Goal: Task Accomplishment & Management: Manage account settings

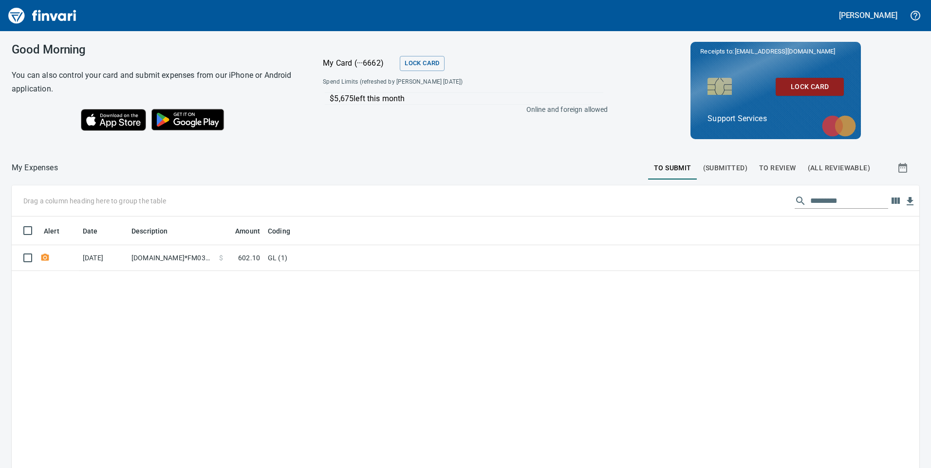
scroll to position [354, 893]
click at [732, 173] on span "(Submitted)" at bounding box center [725, 168] width 44 height 12
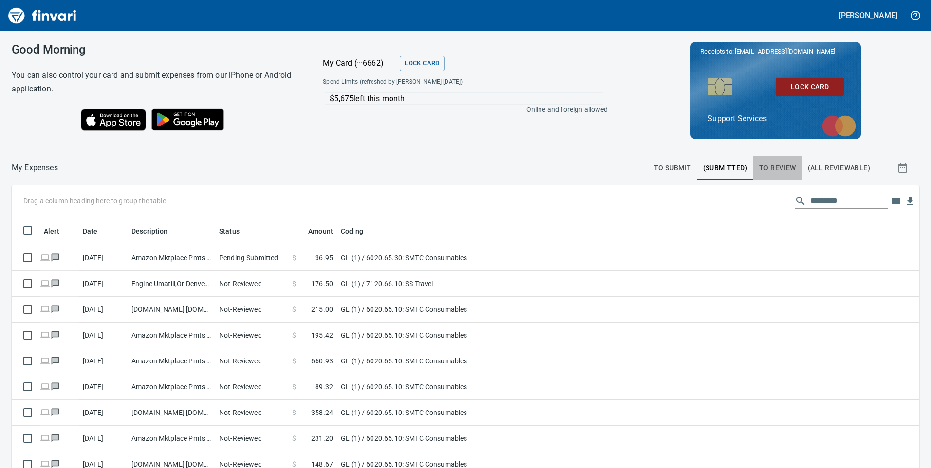
click at [777, 172] on span "To Review" at bounding box center [777, 168] width 37 height 12
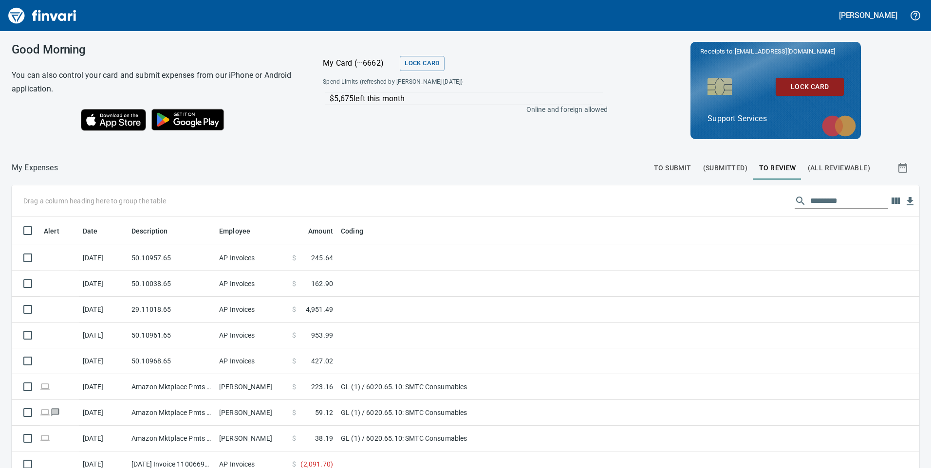
scroll to position [354, 886]
click at [825, 165] on span "(All Reviewable)" at bounding box center [839, 168] width 62 height 12
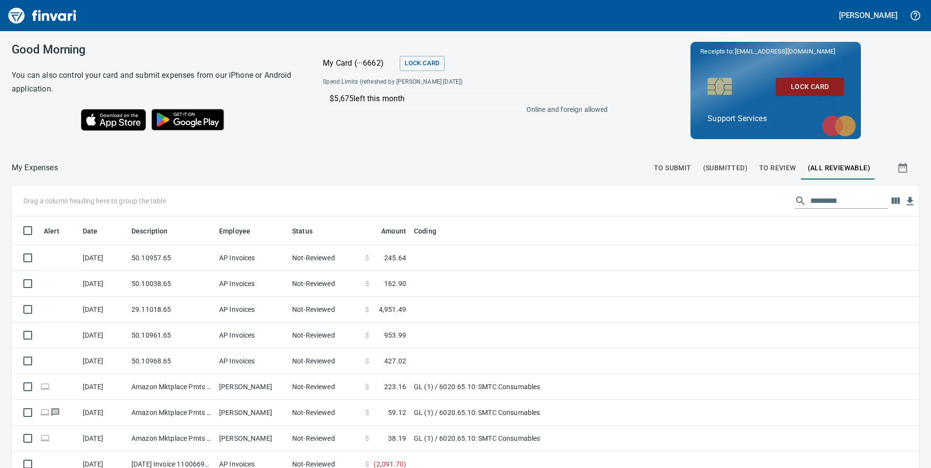
scroll to position [354, 886]
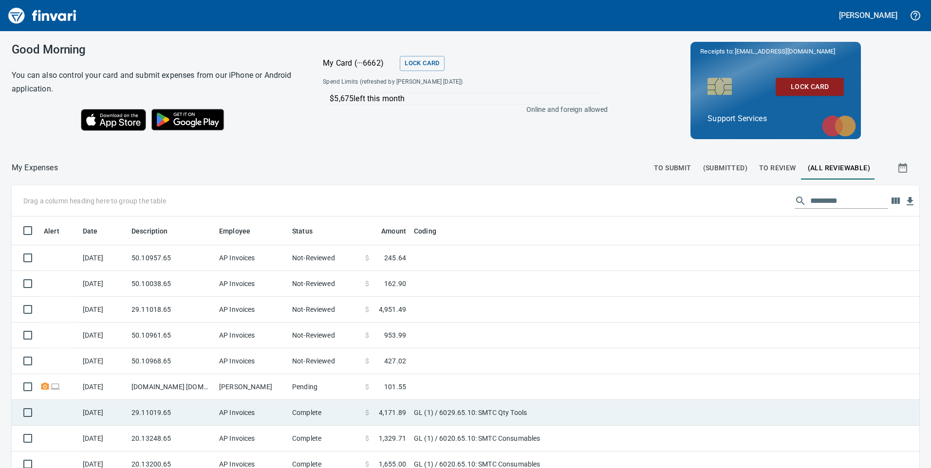
click at [225, 392] on td "[PERSON_NAME]" at bounding box center [251, 387] width 73 height 26
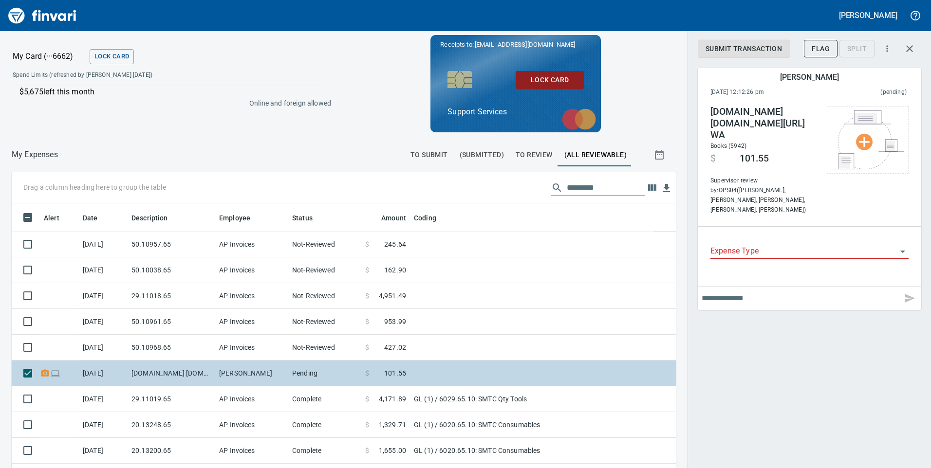
scroll to position [354, 642]
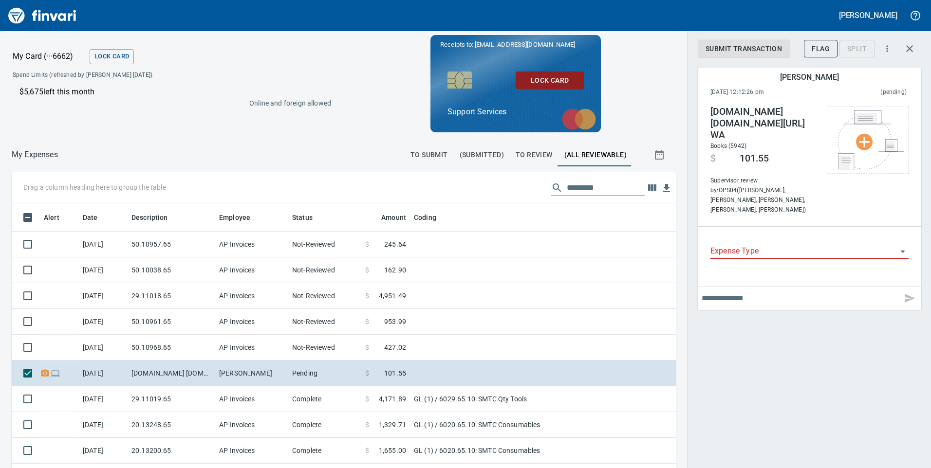
click at [523, 161] on span "To Review" at bounding box center [534, 155] width 37 height 12
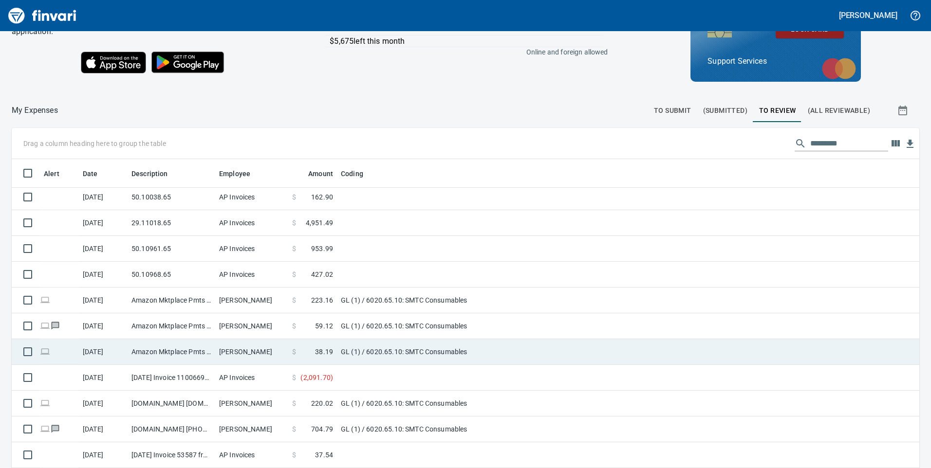
scroll to position [110, 0]
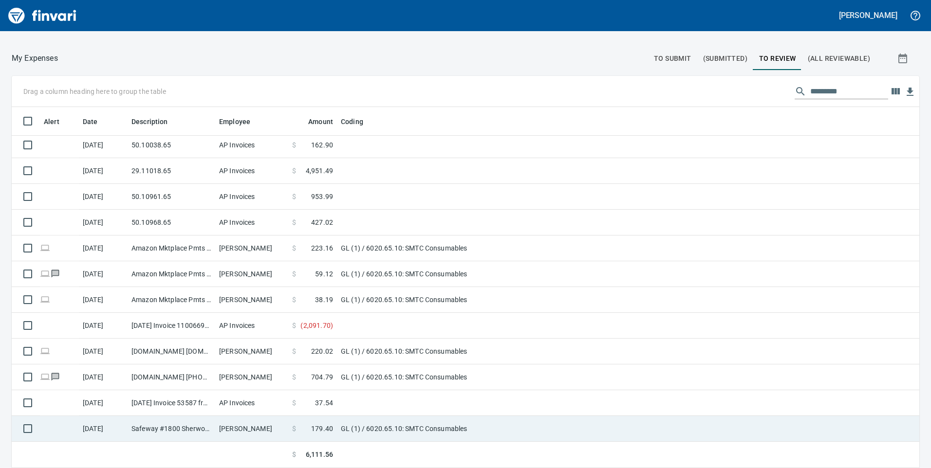
click at [240, 431] on td "[PERSON_NAME]" at bounding box center [251, 429] width 73 height 26
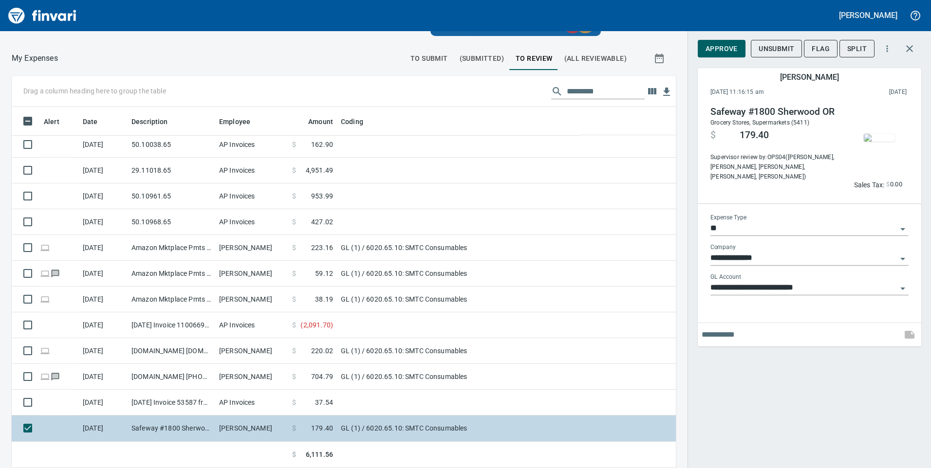
scroll to position [354, 642]
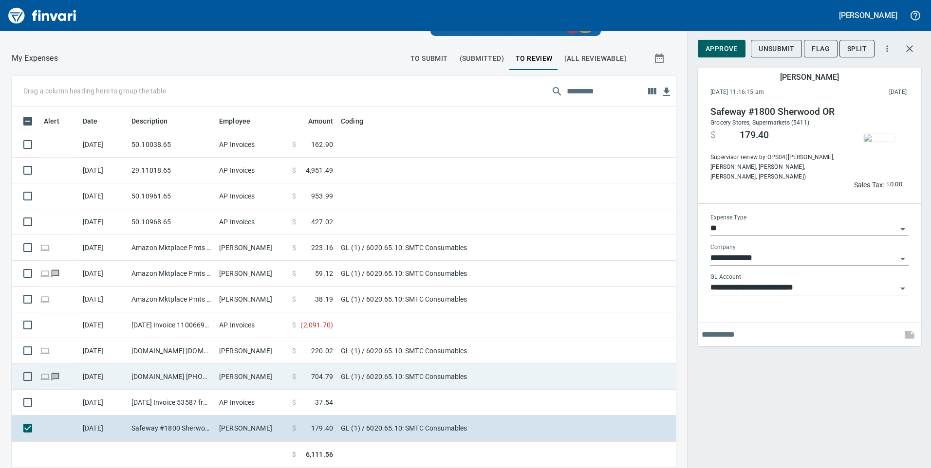
click at [241, 373] on td "[PERSON_NAME]" at bounding box center [251, 377] width 73 height 26
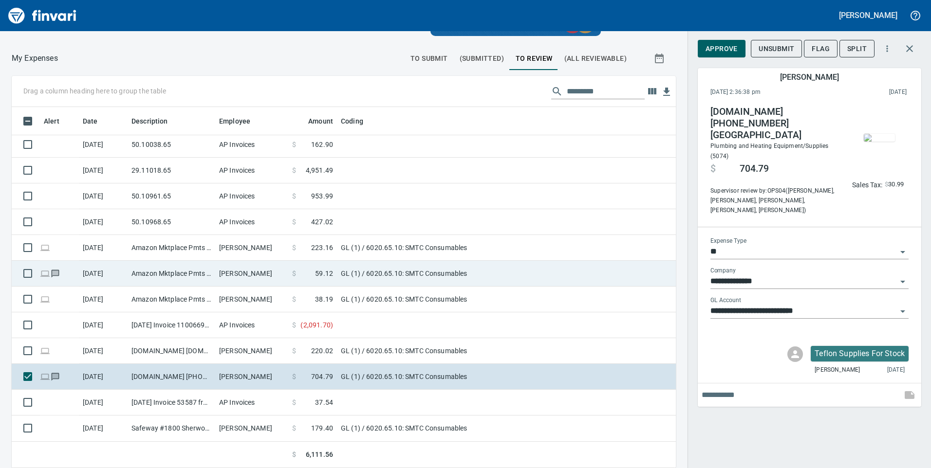
click at [132, 273] on td "Amazon Mktplace Pmts [DOMAIN_NAME][URL] WA" at bounding box center [172, 274] width 88 height 26
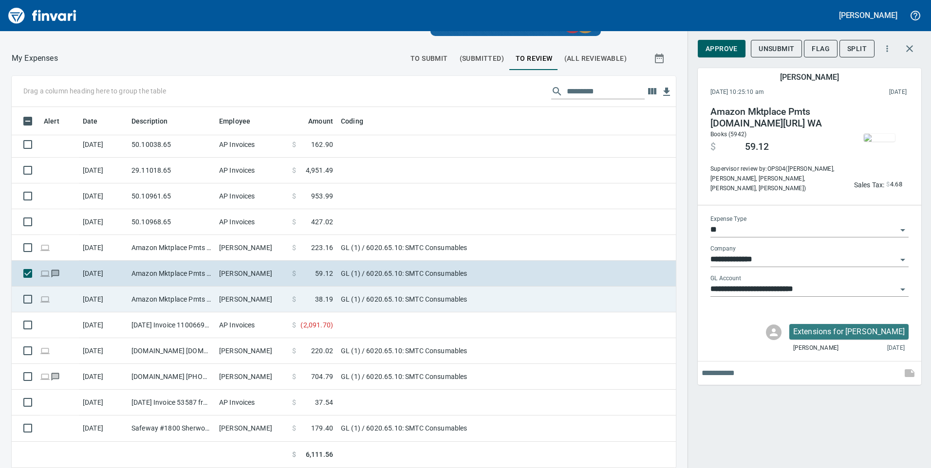
click at [133, 293] on td "Amazon Mktplace Pmts [DOMAIN_NAME][URL] WA" at bounding box center [172, 300] width 88 height 26
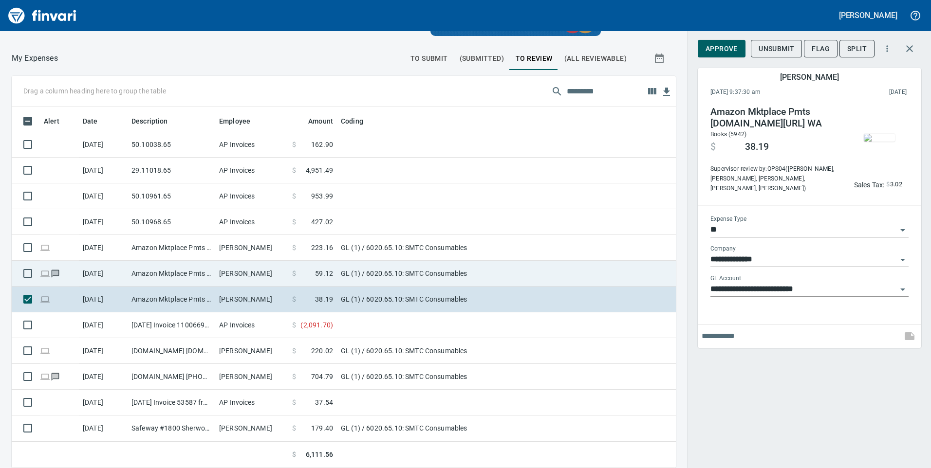
click at [133, 276] on td "Amazon Mktplace Pmts [DOMAIN_NAME][URL] WA" at bounding box center [172, 274] width 88 height 26
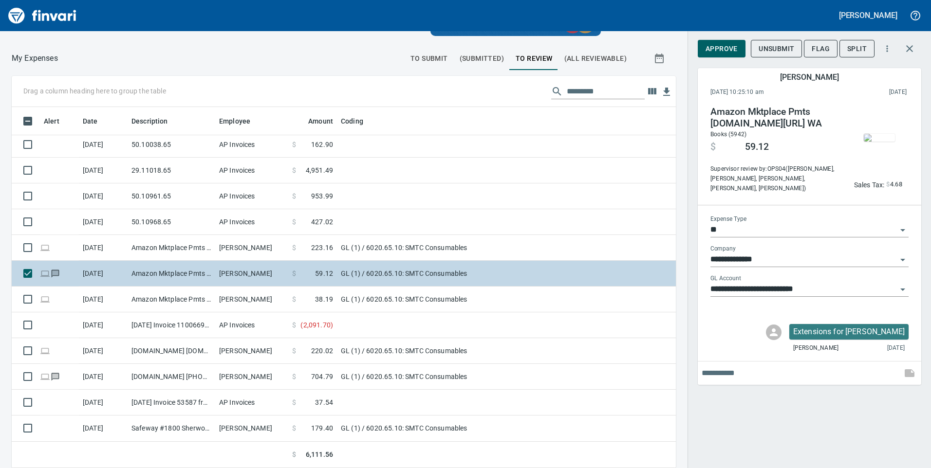
click at [134, 284] on td "Amazon Mktplace Pmts [DOMAIN_NAME][URL] WA" at bounding box center [172, 274] width 88 height 26
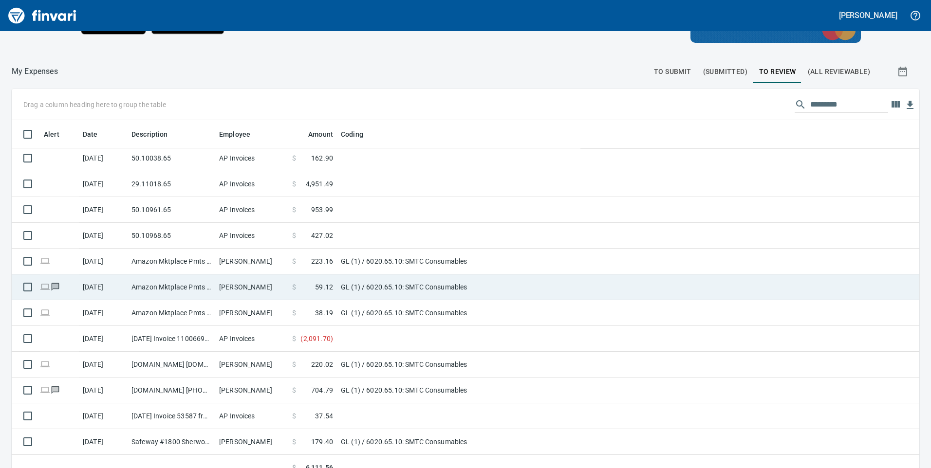
scroll to position [354, 884]
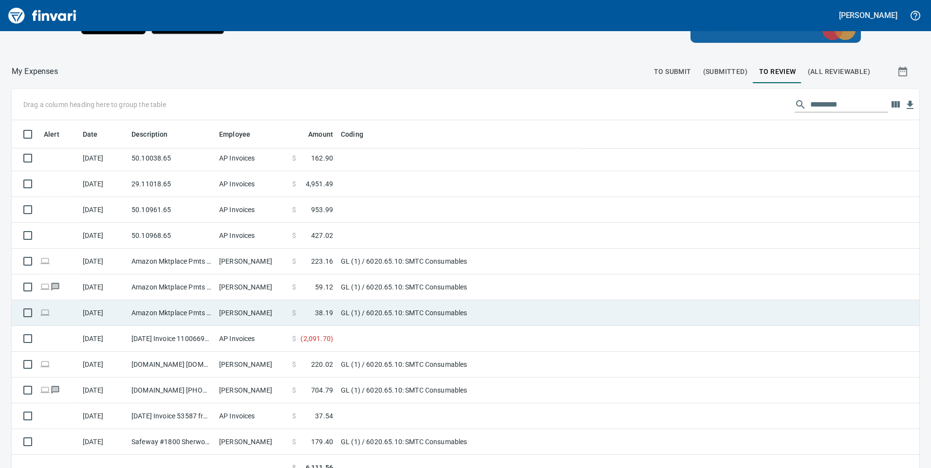
click at [137, 309] on td "Amazon Mktplace Pmts [DOMAIN_NAME][URL] WA" at bounding box center [172, 313] width 88 height 26
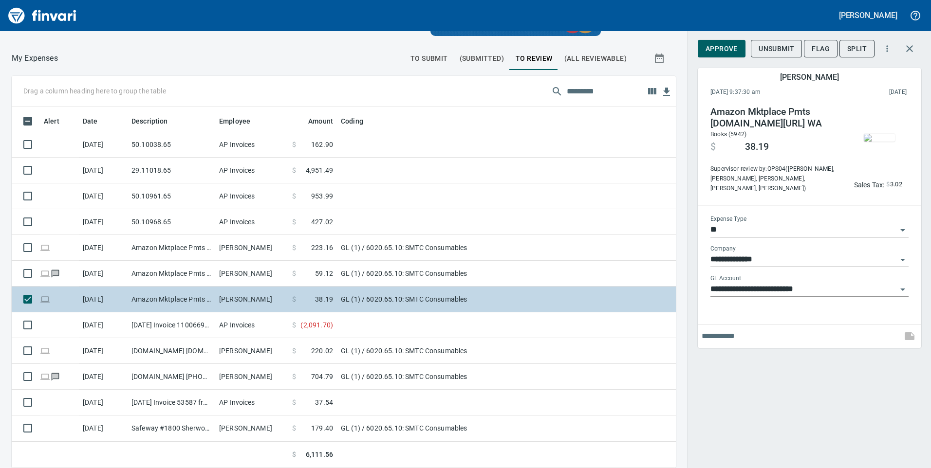
scroll to position [354, 642]
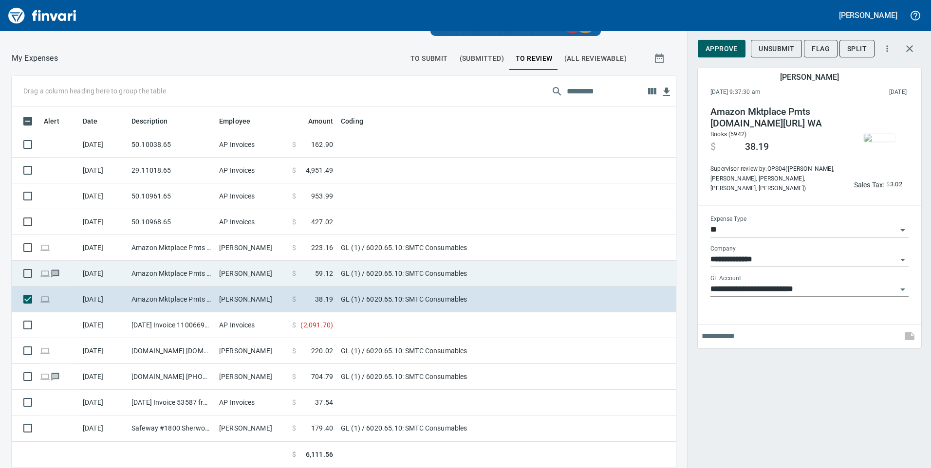
click at [145, 277] on td "Amazon Mktplace Pmts [DOMAIN_NAME][URL] WA" at bounding box center [172, 274] width 88 height 26
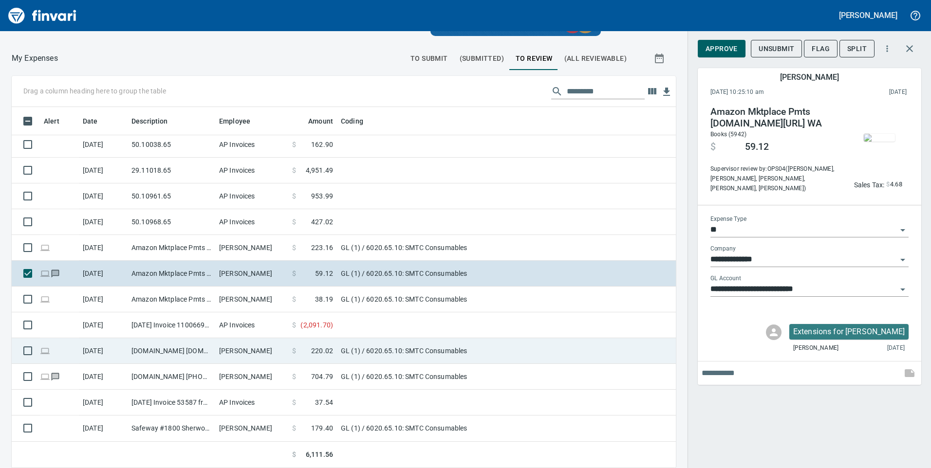
click at [154, 358] on td "[DOMAIN_NAME] [DOMAIN_NAME][URL] WA" at bounding box center [172, 351] width 88 height 26
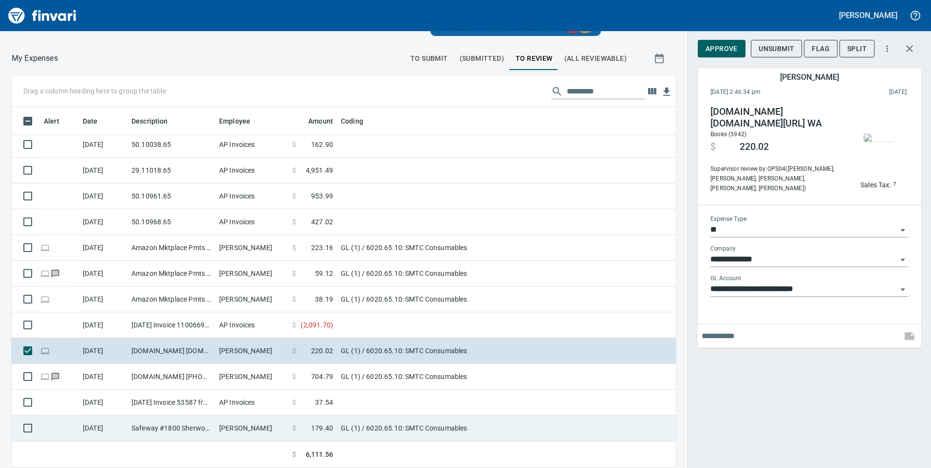
click at [312, 425] on span "179.40" at bounding box center [322, 429] width 22 height 10
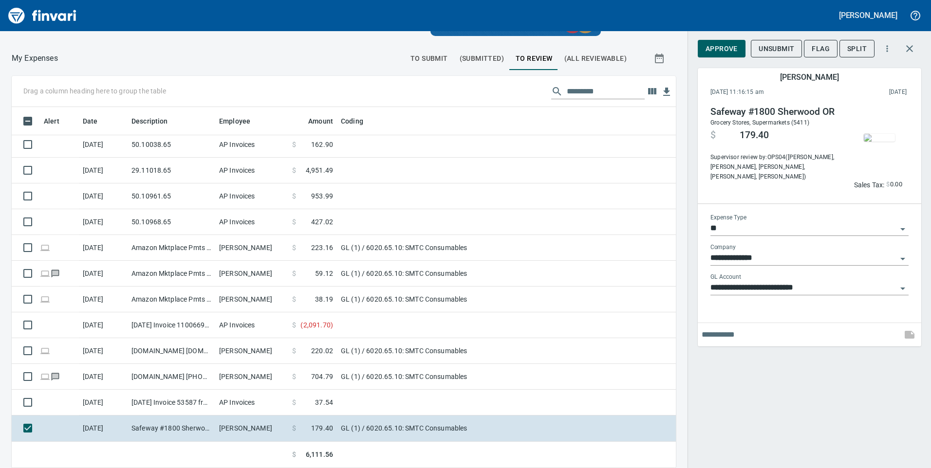
click at [742, 334] on input "text" at bounding box center [800, 335] width 196 height 16
type input "***"
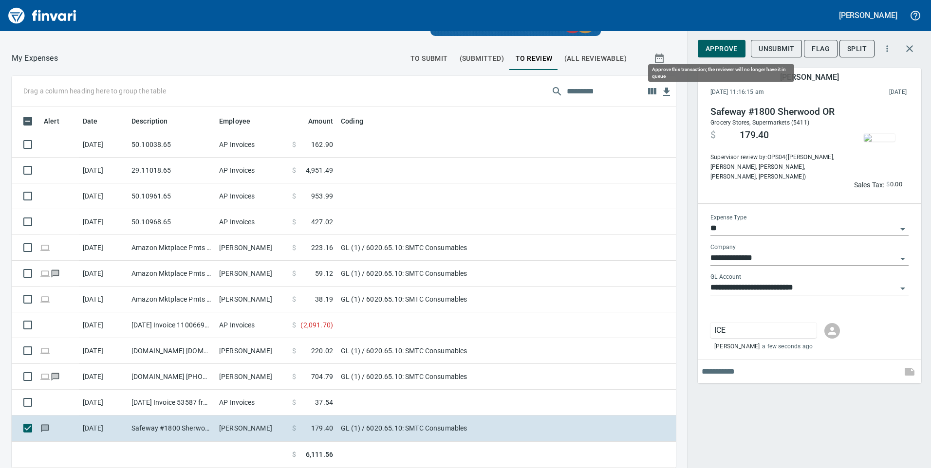
scroll to position [354, 642]
click at [722, 51] on span "Approve" at bounding box center [721, 49] width 32 height 12
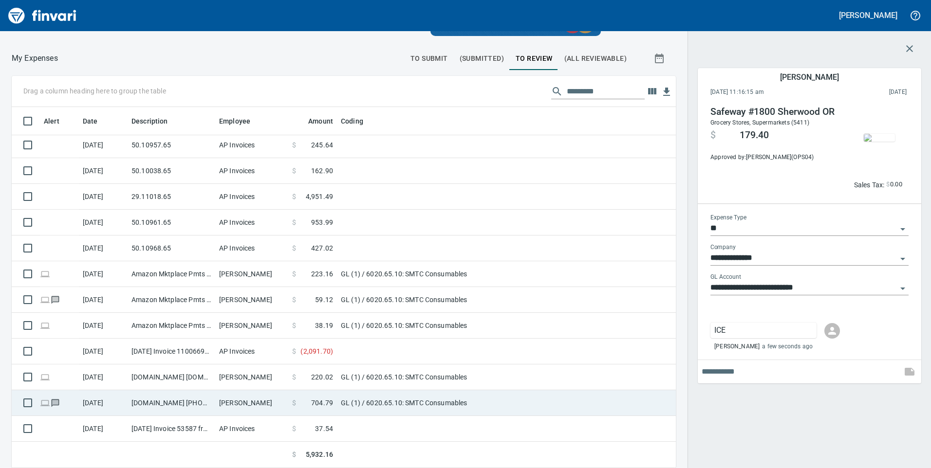
click at [208, 408] on td "[DOMAIN_NAME] [PHONE_NUMBER] [GEOGRAPHIC_DATA]" at bounding box center [172, 403] width 88 height 26
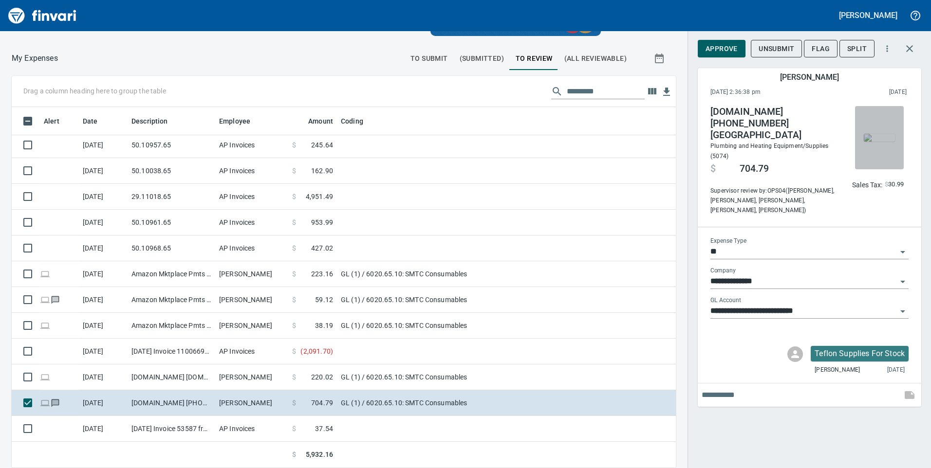
click at [873, 139] on img "button" at bounding box center [879, 138] width 31 height 8
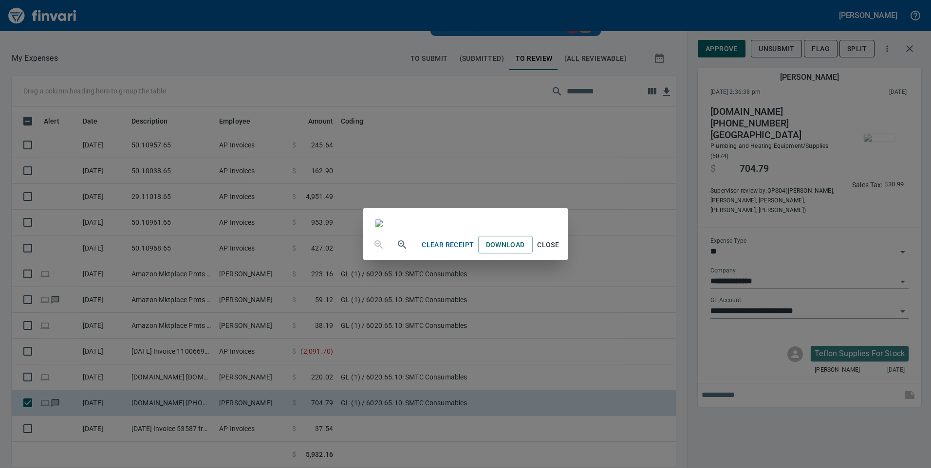
drag, startPoint x: 210, startPoint y: 213, endPoint x: 217, endPoint y: 209, distance: 8.1
click at [210, 212] on div "Clear Receipt Download Close" at bounding box center [465, 234] width 931 height 468
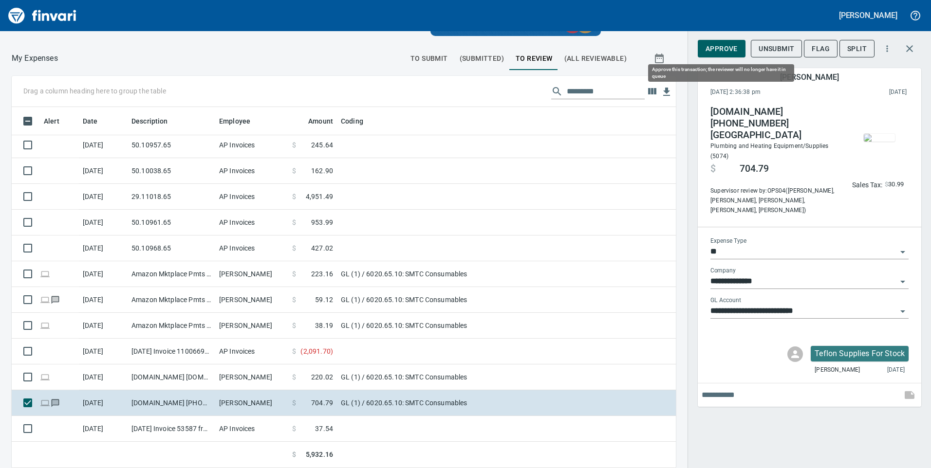
click at [729, 49] on span "Approve" at bounding box center [721, 49] width 32 height 12
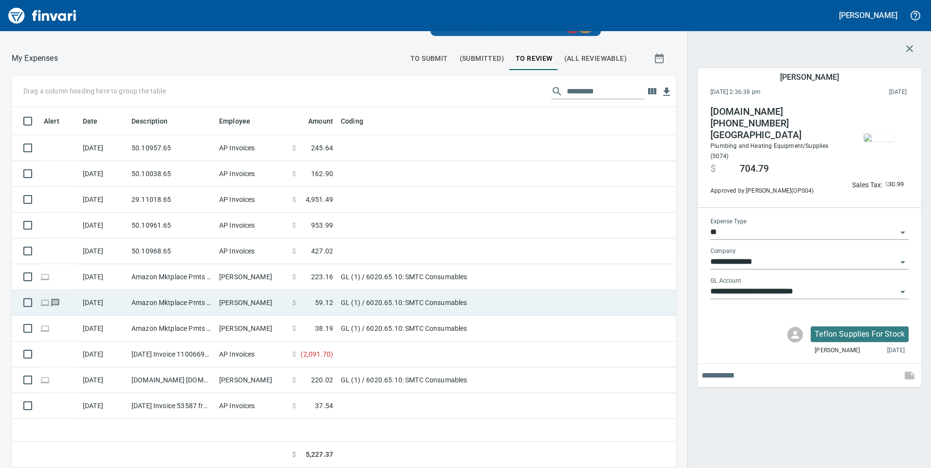
click at [179, 309] on td "Amazon Mktplace Pmts [DOMAIN_NAME][URL] WA" at bounding box center [172, 303] width 88 height 26
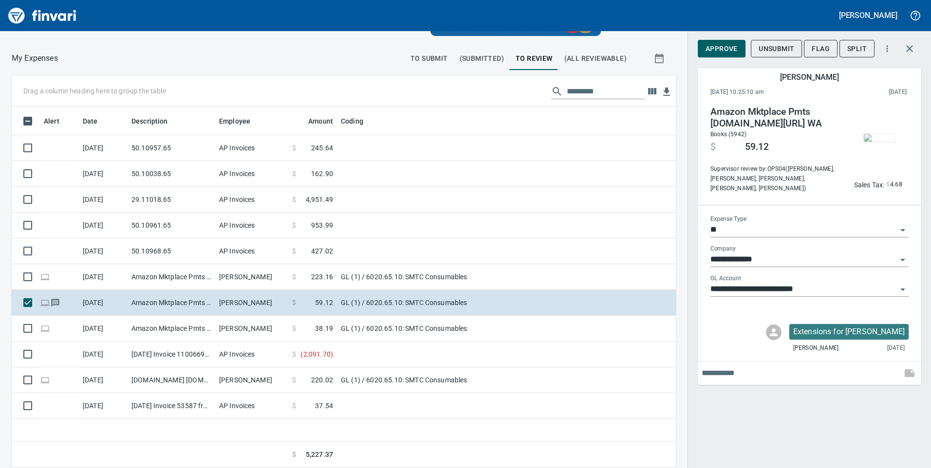
scroll to position [354, 649]
click at [874, 134] on img "button" at bounding box center [879, 138] width 31 height 8
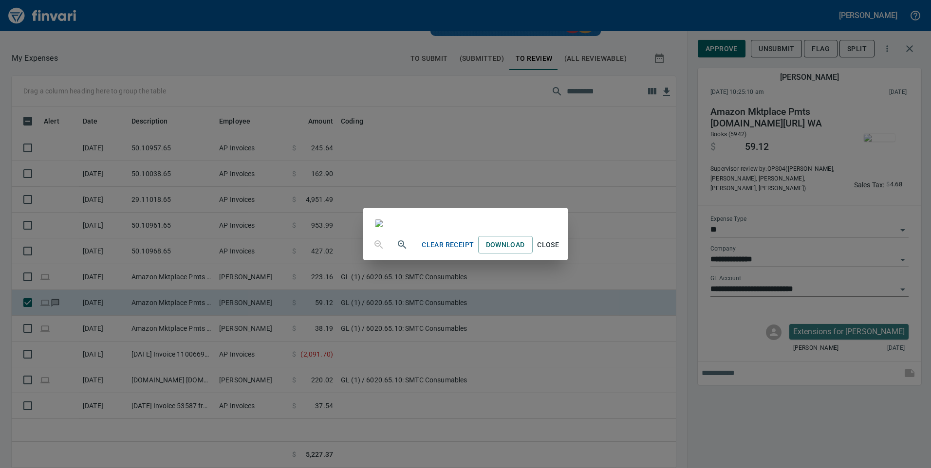
click at [170, 61] on div "Clear Receipt Download Close" at bounding box center [465, 234] width 931 height 468
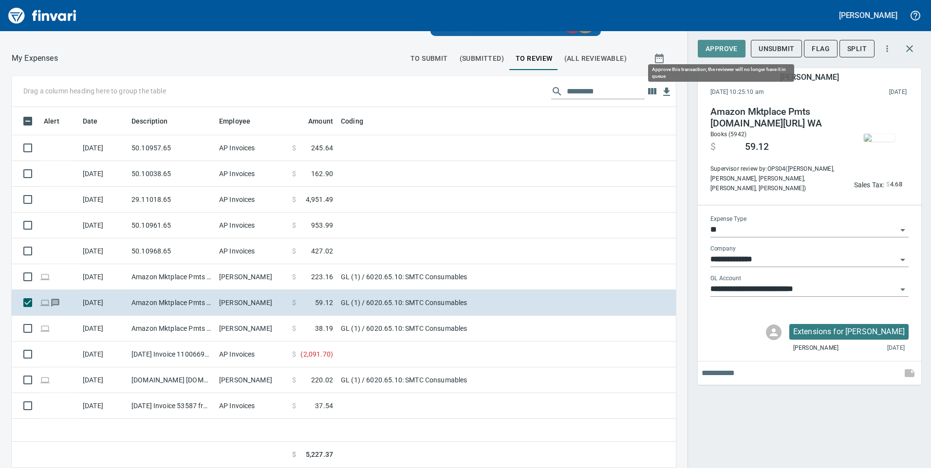
click at [722, 48] on span "Approve" at bounding box center [721, 49] width 32 height 12
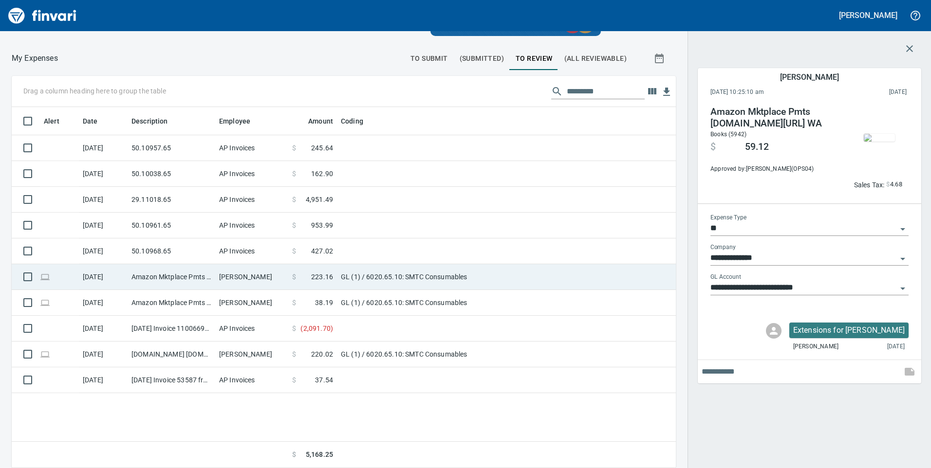
click at [212, 277] on td "Amazon Mktplace Pmts [DOMAIN_NAME][URL] WA" at bounding box center [172, 277] width 88 height 26
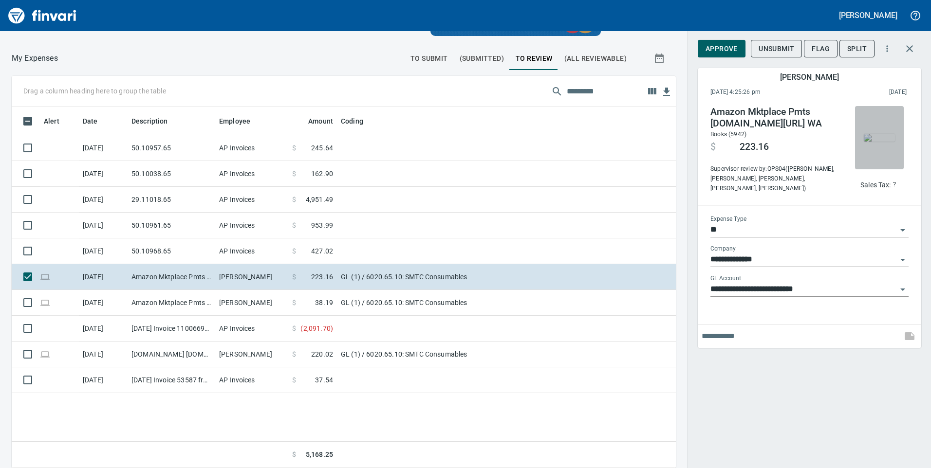
click at [887, 134] on img "button" at bounding box center [879, 138] width 31 height 8
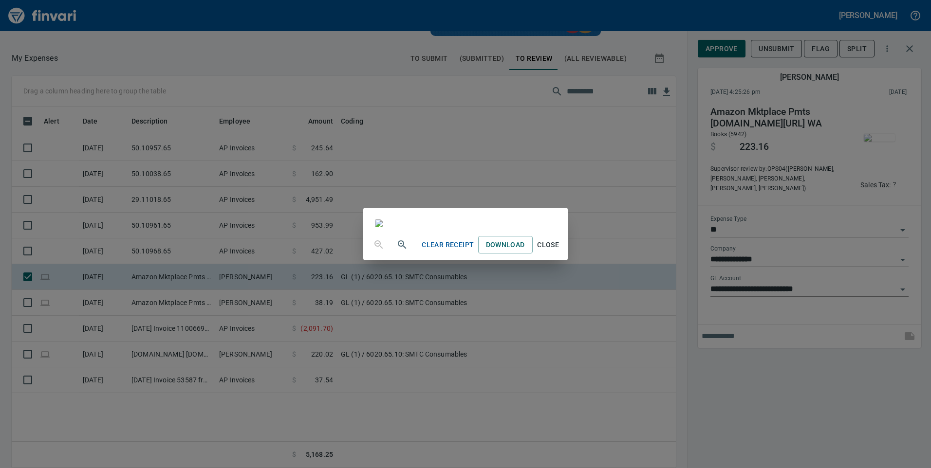
click at [217, 73] on div "Clear Receipt Download Close" at bounding box center [465, 234] width 931 height 468
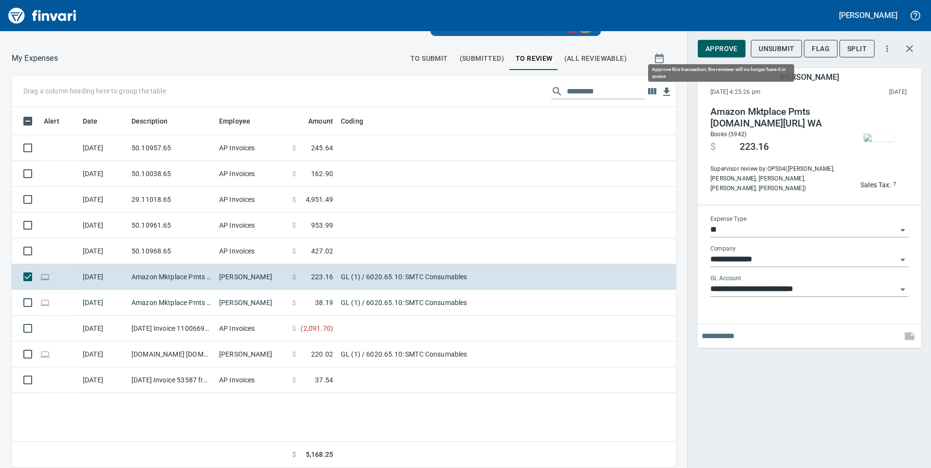
scroll to position [354, 649]
click at [864, 141] on img "button" at bounding box center [879, 138] width 31 height 8
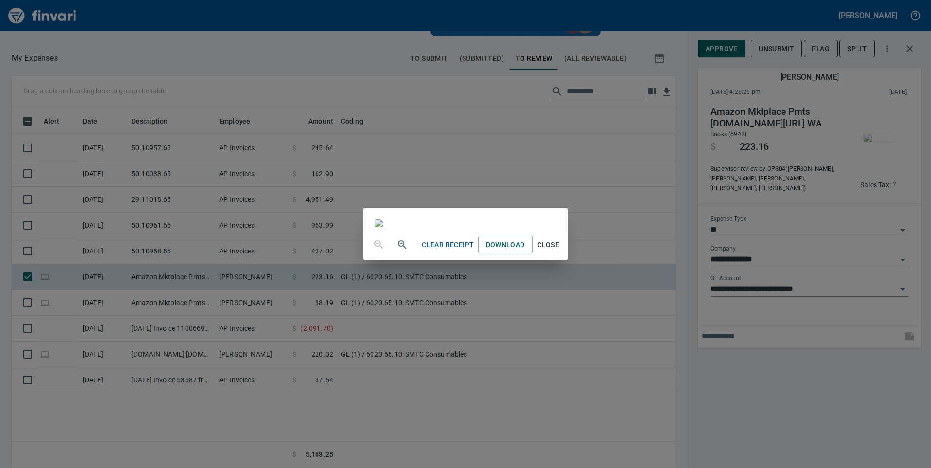
click at [222, 40] on div "Clear Receipt Download Close" at bounding box center [465, 234] width 931 height 468
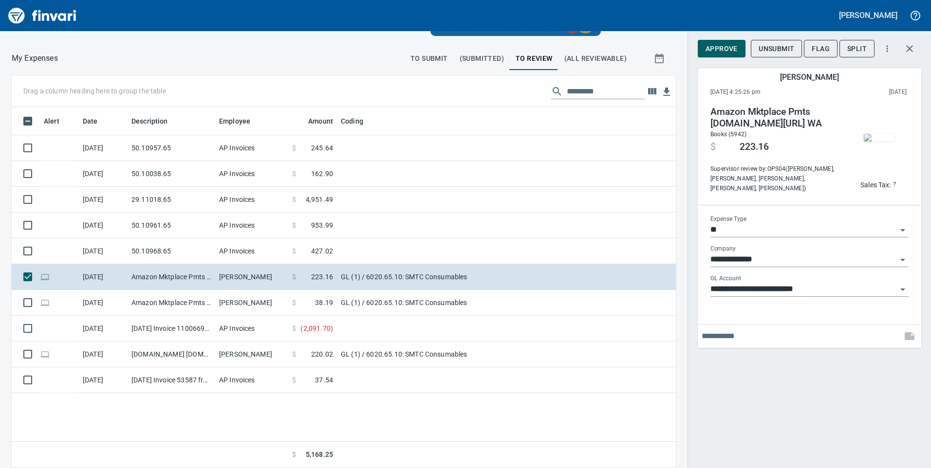
click at [866, 142] on img "button" at bounding box center [879, 138] width 31 height 8
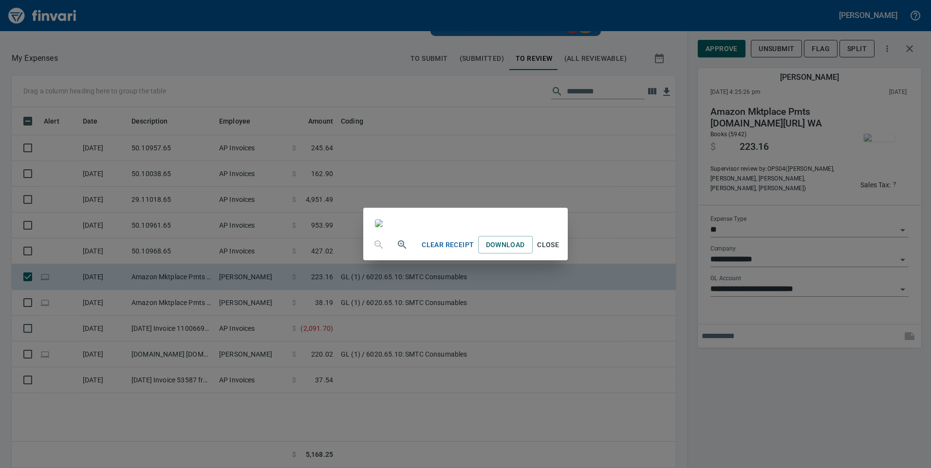
click at [160, 73] on div "Clear Receipt Download Close" at bounding box center [465, 234] width 931 height 468
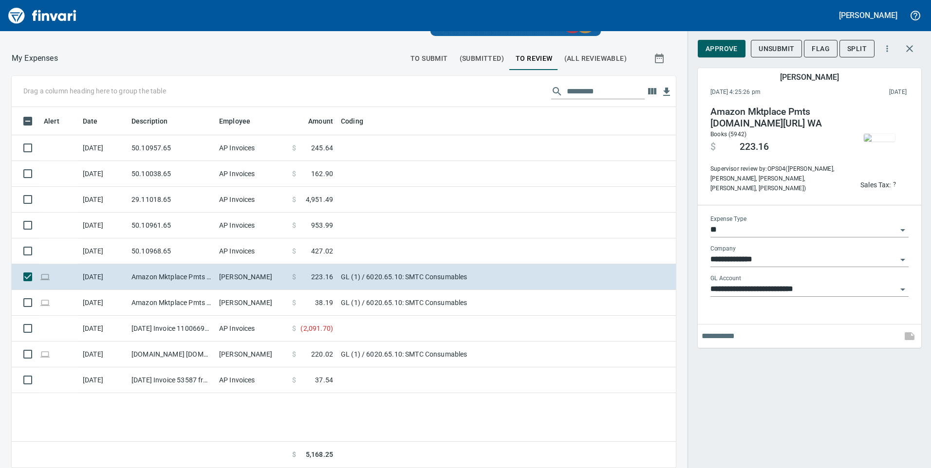
click at [725, 334] on input "text" at bounding box center [800, 337] width 196 height 16
click at [872, 142] on img "button" at bounding box center [879, 138] width 31 height 8
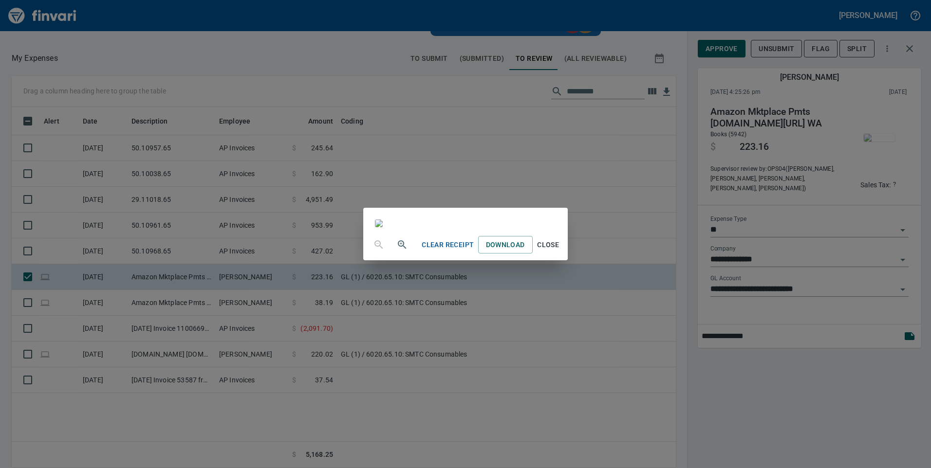
click at [263, 64] on div "Clear Receipt Download Close" at bounding box center [465, 234] width 931 height 468
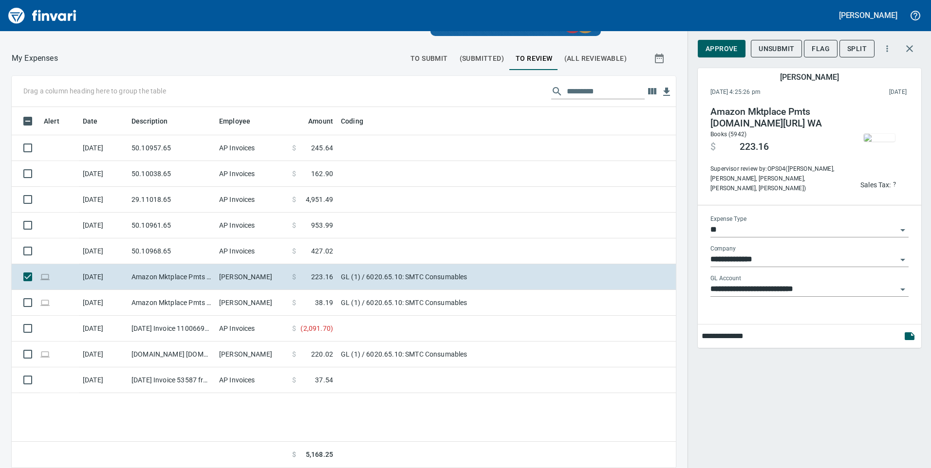
click at [778, 333] on input "**********" at bounding box center [800, 337] width 196 height 16
type input "**********"
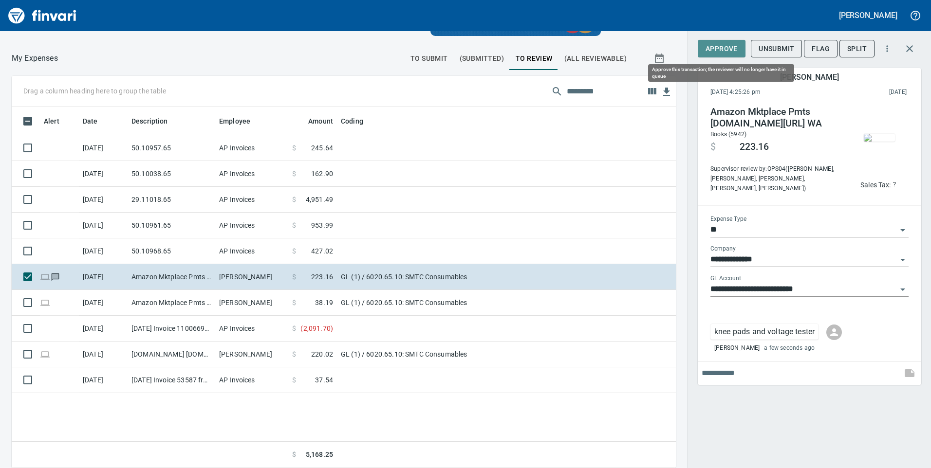
click at [722, 48] on span "Approve" at bounding box center [721, 49] width 32 height 12
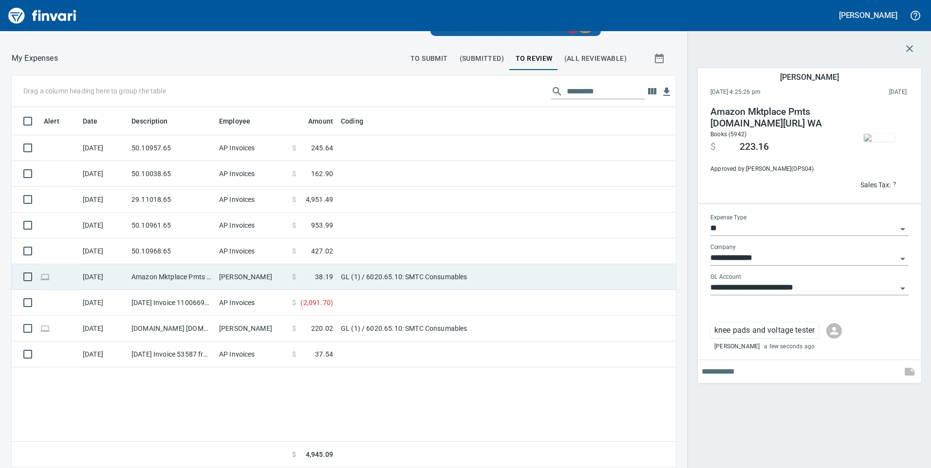
click at [206, 275] on td "Amazon Mktplace Pmts [DOMAIN_NAME][URL] WA" at bounding box center [172, 277] width 88 height 26
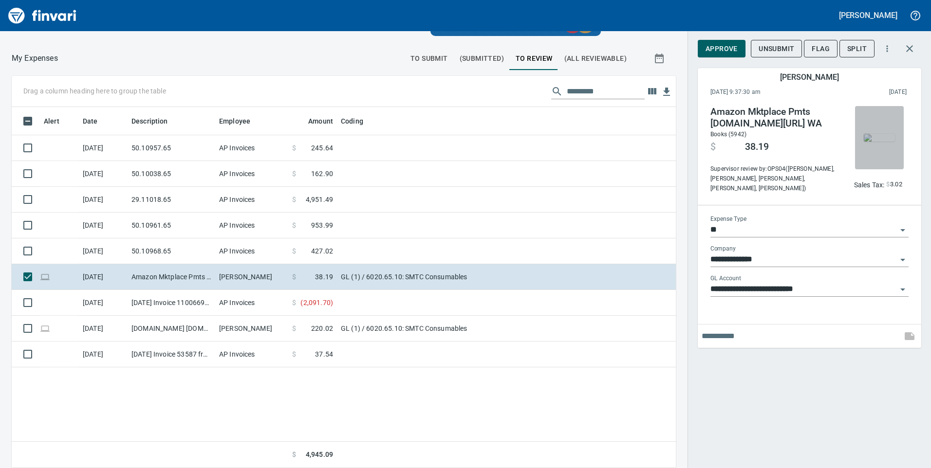
click at [859, 142] on span "button" at bounding box center [879, 138] width 41 height 8
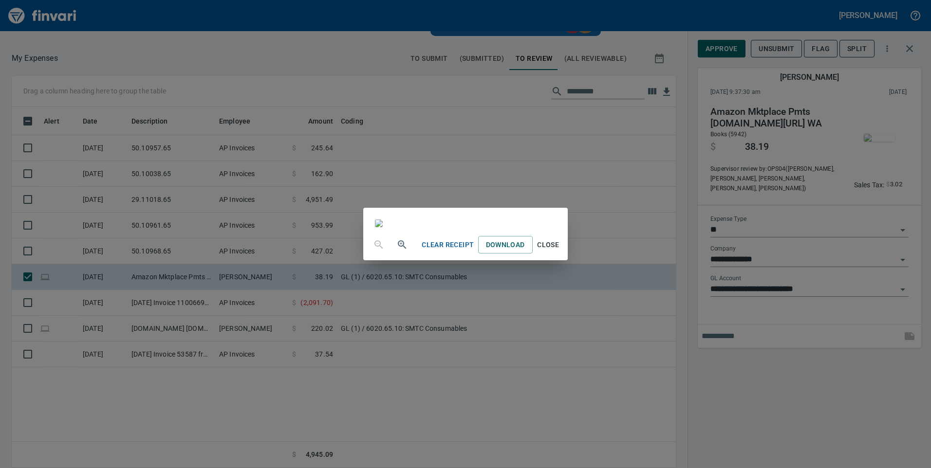
click at [193, 65] on div "Clear Receipt Download Close" at bounding box center [465, 234] width 931 height 468
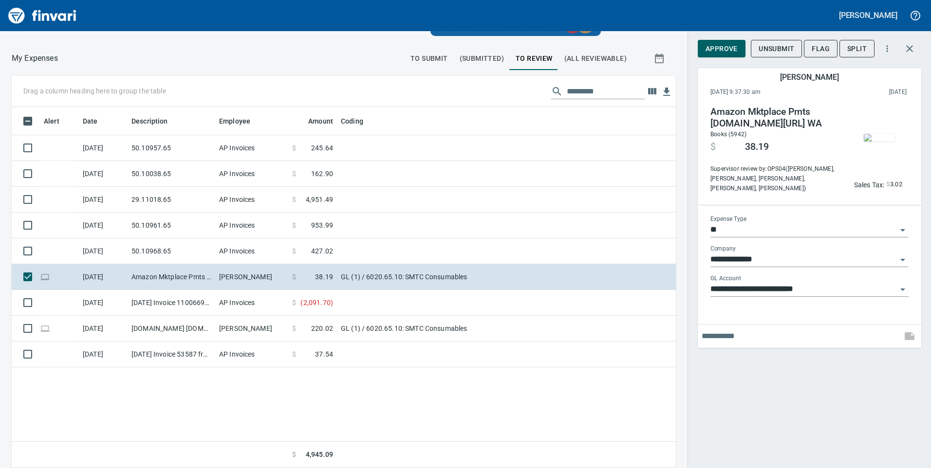
click at [758, 327] on div at bounding box center [809, 336] width 223 height 23
click at [756, 327] on div at bounding box center [809, 336] width 223 height 23
click at [754, 331] on input "text" at bounding box center [800, 337] width 196 height 16
type input "**********"
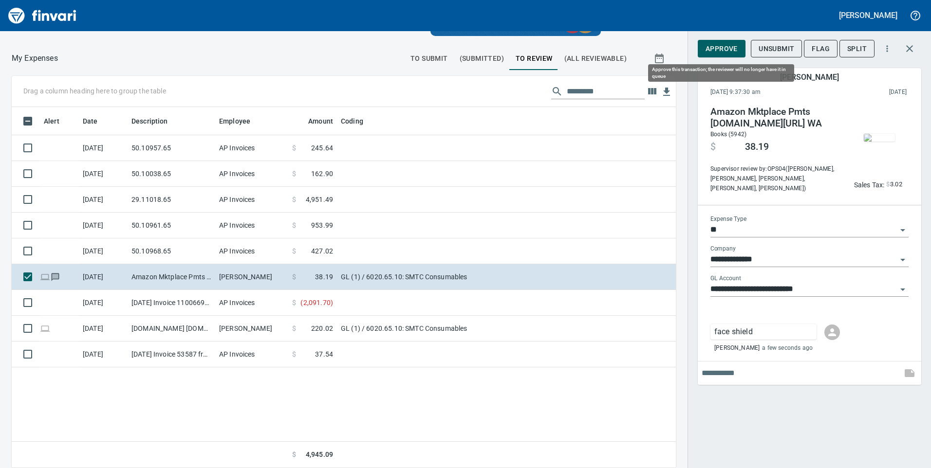
click at [726, 43] on span "Approve" at bounding box center [721, 49] width 32 height 12
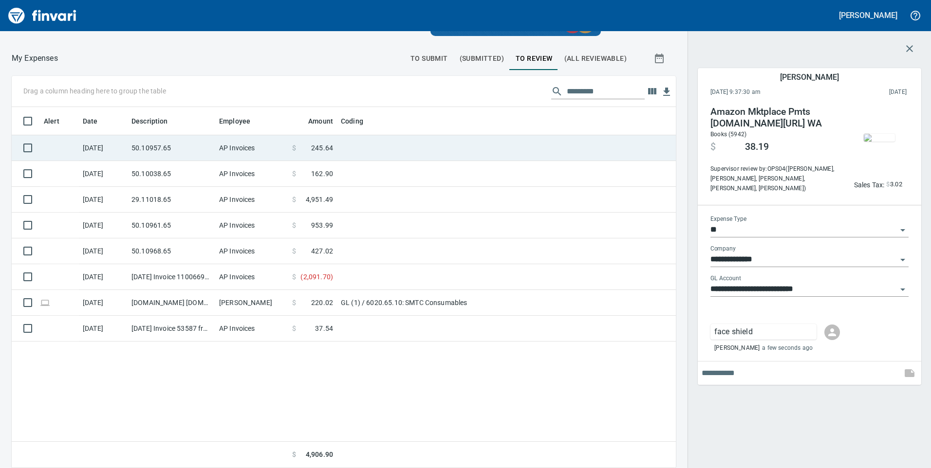
scroll to position [354, 649]
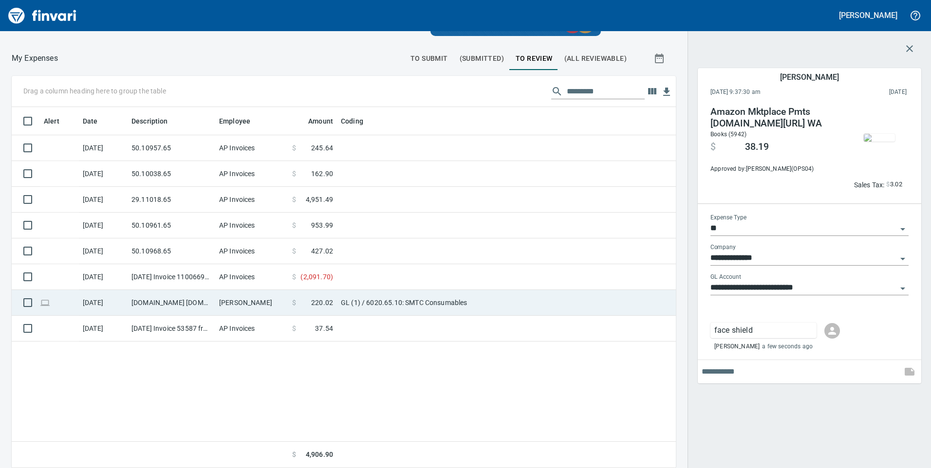
click at [221, 299] on td "[PERSON_NAME]" at bounding box center [251, 303] width 73 height 26
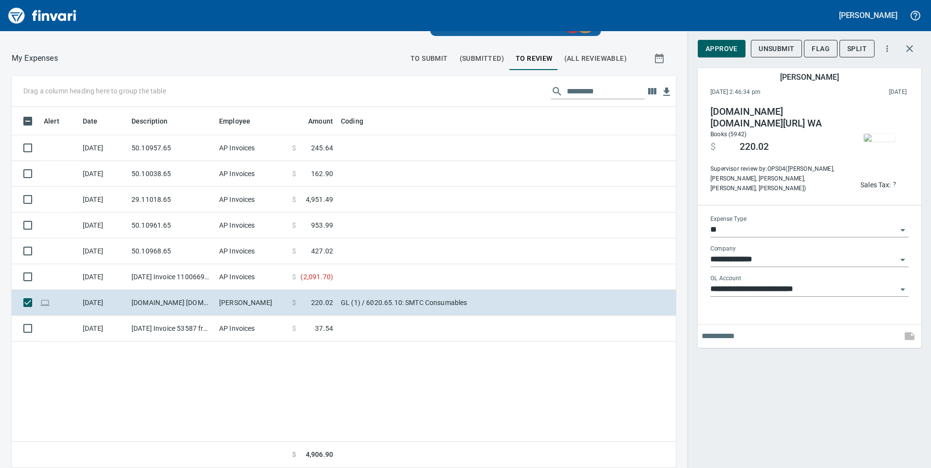
click at [881, 142] on img "button" at bounding box center [879, 138] width 31 height 8
drag, startPoint x: 279, startPoint y: 375, endPoint x: 518, endPoint y: 365, distance: 238.8
click at [526, 370] on div "Alert Date Description Employee Amount Coding [DATE] 50.10957.65 AP Invoices $ …" at bounding box center [344, 288] width 664 height 362
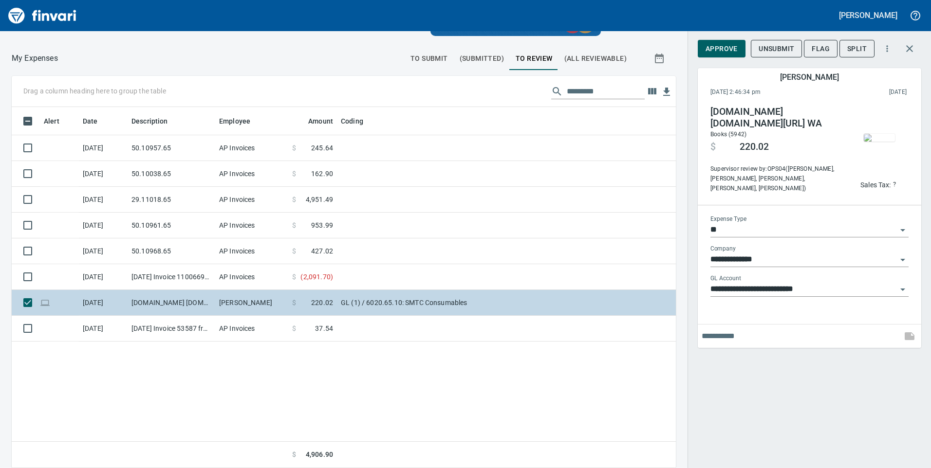
click at [449, 300] on td "GL (1) / 6020.65.10: SMTC Consumables" at bounding box center [458, 303] width 243 height 26
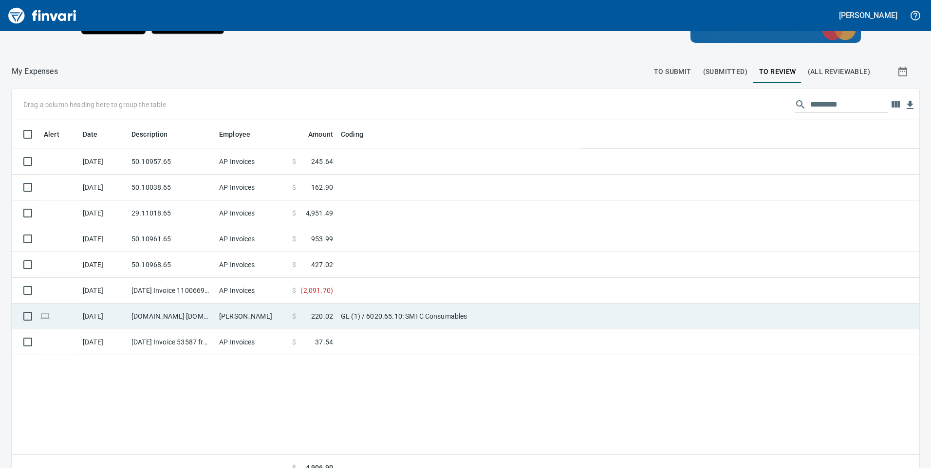
scroll to position [1, 1]
click at [436, 317] on td "GL (1) / 6020.65.10: SMTC Consumables" at bounding box center [458, 317] width 243 height 26
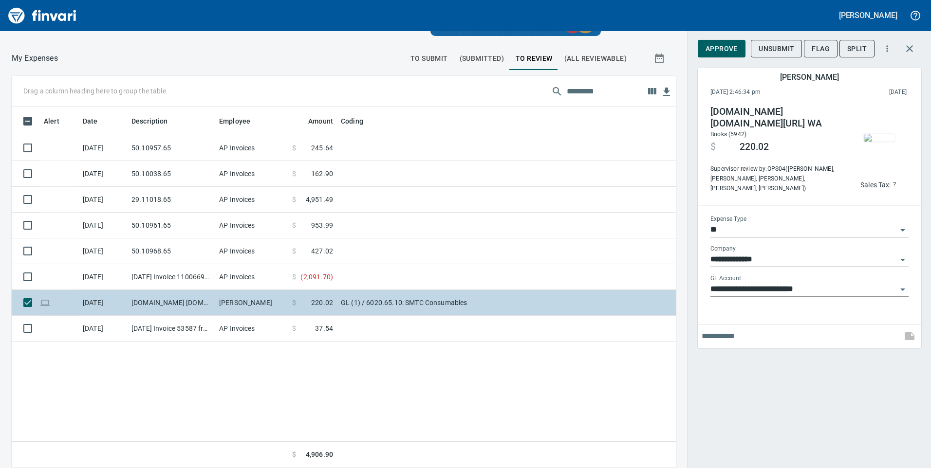
scroll to position [354, 649]
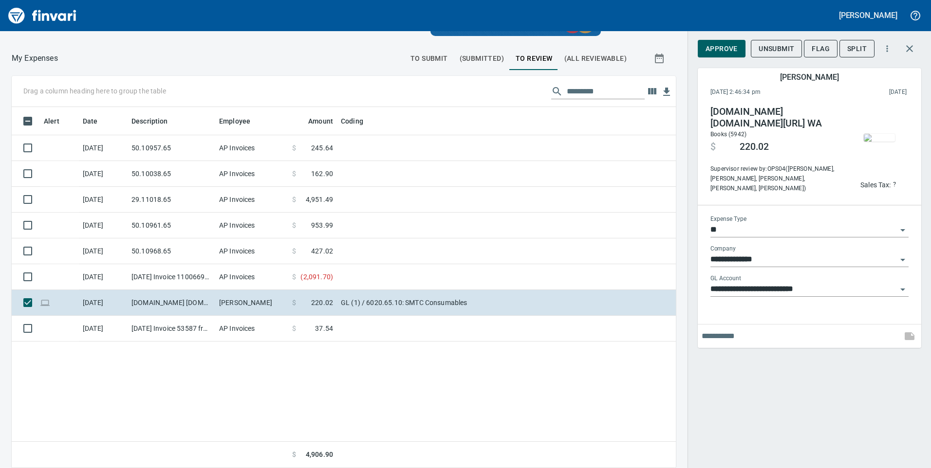
click at [882, 137] on img "button" at bounding box center [879, 138] width 31 height 8
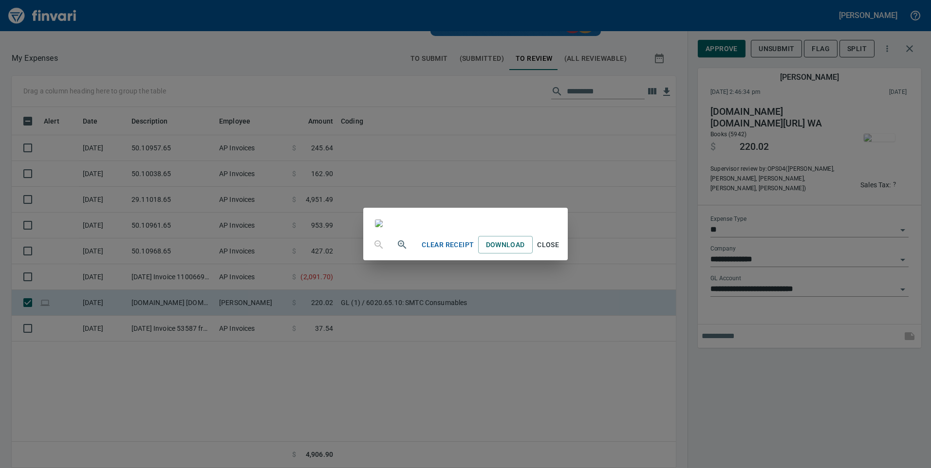
click at [195, 65] on div "Clear Receipt Download Close" at bounding box center [465, 234] width 931 height 468
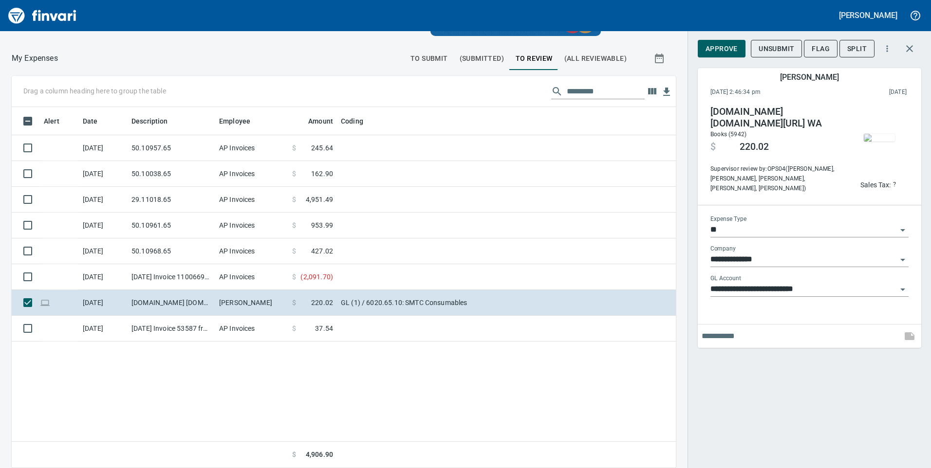
click at [731, 337] on input "text" at bounding box center [800, 337] width 196 height 16
type input "**********"
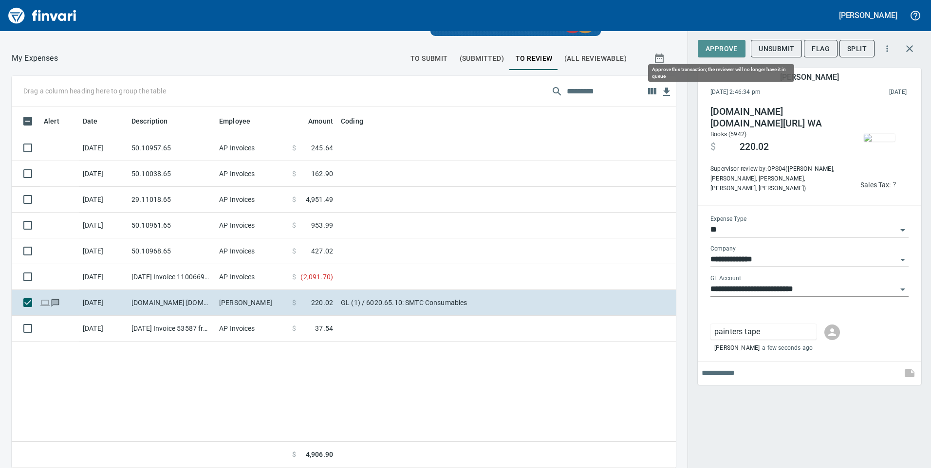
click at [717, 53] on span "Approve" at bounding box center [721, 49] width 32 height 12
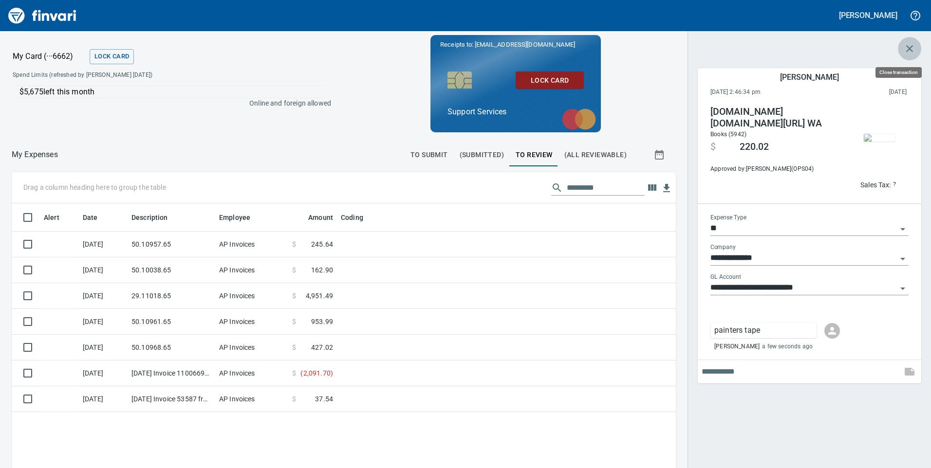
click at [910, 43] on icon "button" at bounding box center [910, 49] width 12 height 12
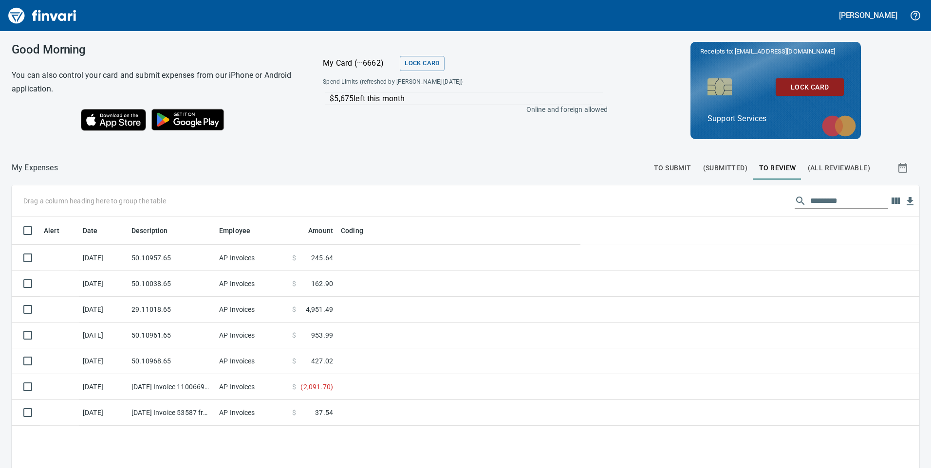
scroll to position [354, 891]
